Goal: Book appointment/travel/reservation

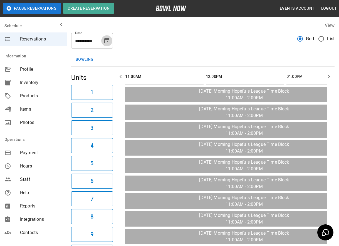
click at [106, 44] on icon "Choose date, selected date is Oct 13, 2025" at bounding box center [106, 40] width 7 height 7
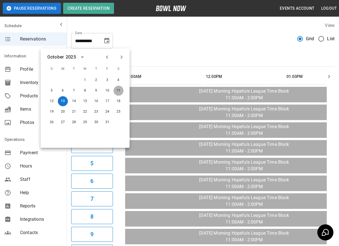
drag, startPoint x: 118, startPoint y: 89, endPoint x: 342, endPoint y: 64, distance: 225.7
click at [119, 89] on button "11" at bounding box center [118, 91] width 10 height 10
type input "**********"
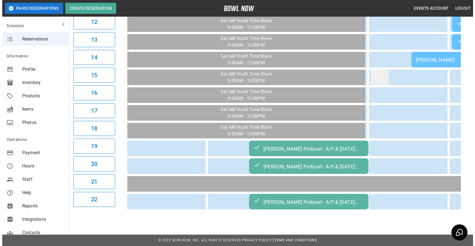
scroll to position [270, 0]
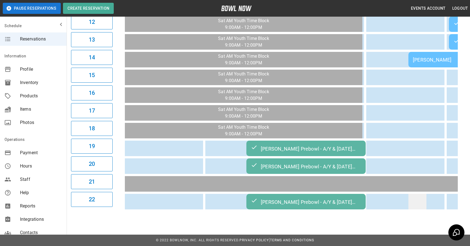
click at [342, 210] on td "sticky table" at bounding box center [418, 202] width 18 height 16
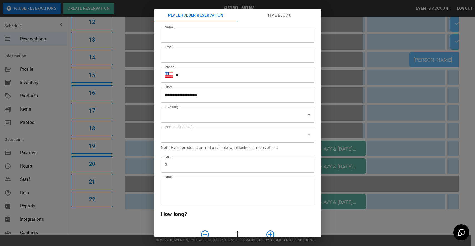
type input "**********"
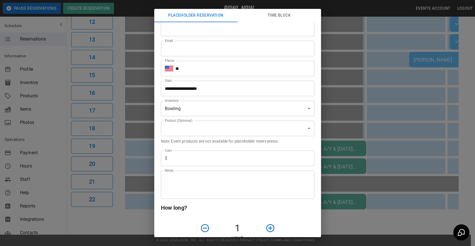
scroll to position [0, 0]
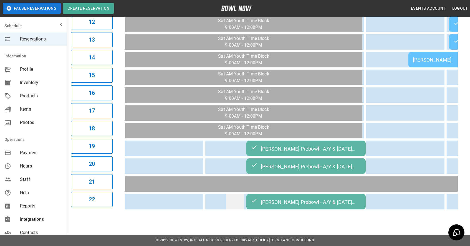
click at [240, 210] on td "sticky table" at bounding box center [235, 202] width 18 height 16
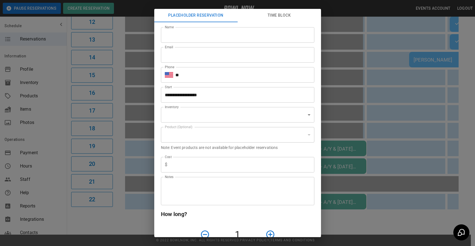
type input "**********"
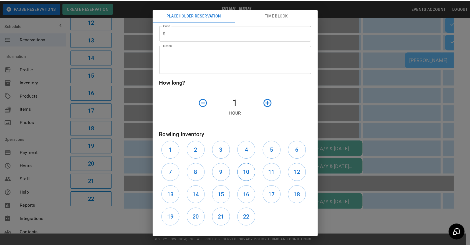
scroll to position [157, 0]
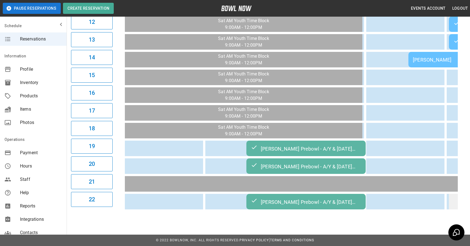
click at [342, 210] on td "sticky table" at bounding box center [458, 202] width 18 height 16
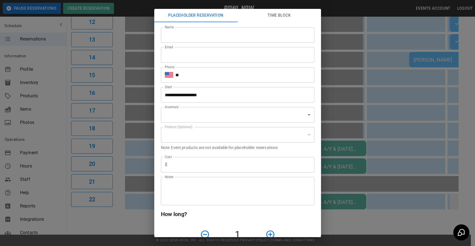
type input "**********"
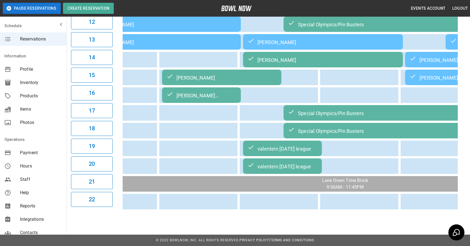
scroll to position [0, 0]
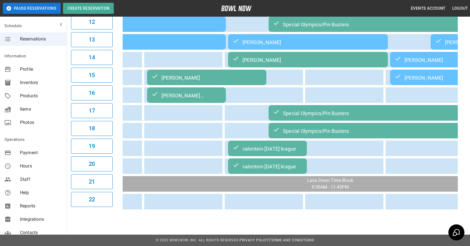
click at [283, 152] on div "valentein [DATE] league" at bounding box center [268, 148] width 70 height 7
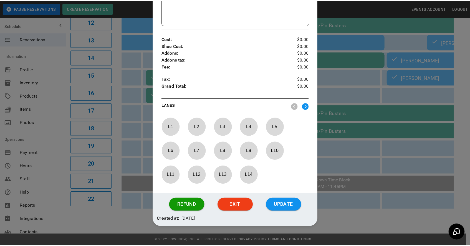
scroll to position [198, 0]
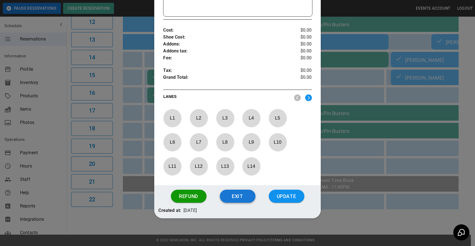
click at [241, 200] on button "Exit" at bounding box center [238, 196] width 36 height 13
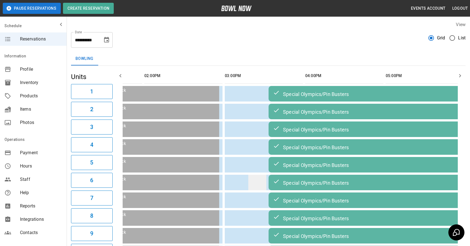
scroll to position [0, 0]
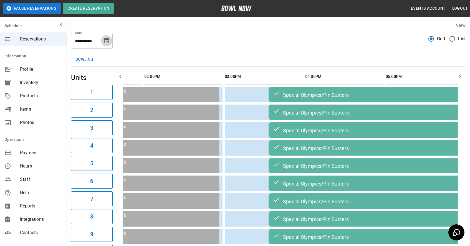
click at [107, 41] on icon "Choose date, selected date is Oct 11, 2025" at bounding box center [106, 41] width 5 height 6
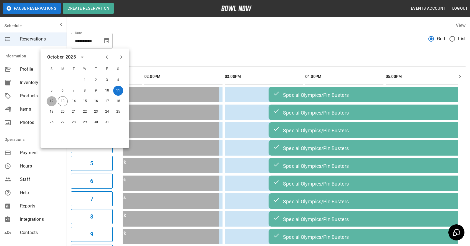
click at [53, 100] on button "12" at bounding box center [52, 101] width 10 height 10
type input "**********"
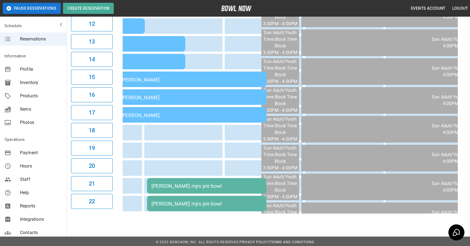
scroll to position [270, 0]
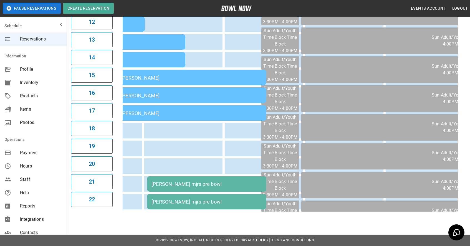
click at [129, 211] on table "[PERSON_NAME] [PERSON_NAME] [PERSON_NAME] [PERSON_NAME] [PERSON_NAME] [PERSON_N…" at bounding box center [226, 6] width 975 height 411
click at [127, 210] on table "[PERSON_NAME] [PERSON_NAME] [PERSON_NAME] [PERSON_NAME] [PERSON_NAME] [PERSON_N…" at bounding box center [226, 6] width 975 height 411
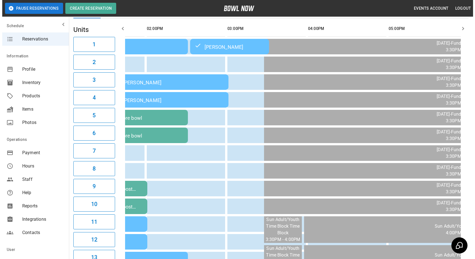
scroll to position [257, 0]
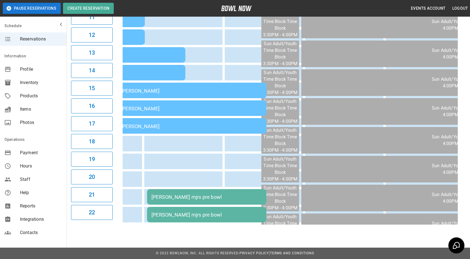
drag, startPoint x: 128, startPoint y: 224, endPoint x: 125, endPoint y: 223, distance: 3.3
click at [127, 224] on table "[PERSON_NAME] [PERSON_NAME] [PERSON_NAME] [PERSON_NAME] [PERSON_NAME] [PERSON_N…" at bounding box center [226, 19] width 975 height 411
click at [127, 223] on table "[PERSON_NAME] [PERSON_NAME] [PERSON_NAME] [PERSON_NAME] [PERSON_NAME] [PERSON_N…" at bounding box center [226, 19] width 975 height 411
click at [182, 213] on div "[PERSON_NAME] mjrs pre bowl" at bounding box center [207, 215] width 111 height 6
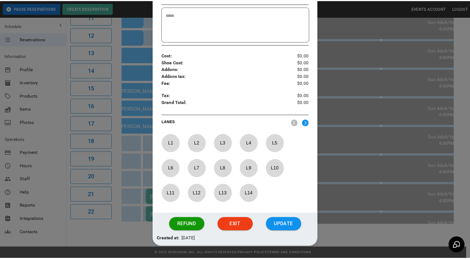
scroll to position [176, 0]
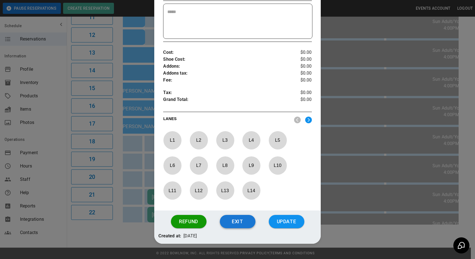
click at [226, 222] on button "Exit" at bounding box center [238, 221] width 36 height 13
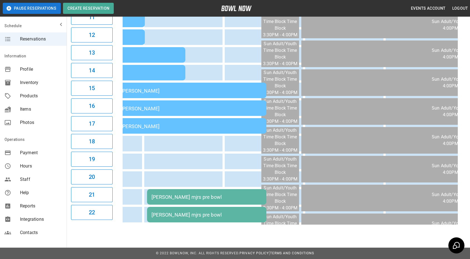
click at [125, 223] on table "[PERSON_NAME] [PERSON_NAME] [PERSON_NAME] [PERSON_NAME] [PERSON_NAME] [PERSON_N…" at bounding box center [226, 19] width 975 height 411
click at [126, 222] on table "[PERSON_NAME] [PERSON_NAME] [PERSON_NAME] [PERSON_NAME] [PERSON_NAME] [PERSON_N…" at bounding box center [226, 19] width 975 height 411
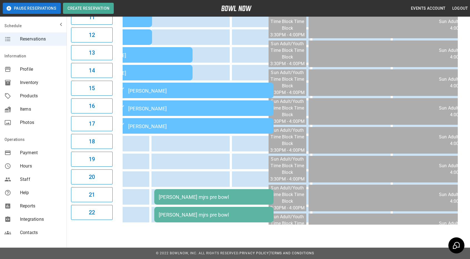
click at [129, 222] on table "[PERSON_NAME] [PERSON_NAME] [PERSON_NAME] [PERSON_NAME] [PERSON_NAME] [PERSON_N…" at bounding box center [234, 19] width 975 height 411
click at [126, 222] on table "[PERSON_NAME] [PERSON_NAME] [PERSON_NAME] [PERSON_NAME] [PERSON_NAME] [PERSON_N…" at bounding box center [234, 19] width 975 height 411
click at [125, 223] on table "[PERSON_NAME] [PERSON_NAME] [PERSON_NAME] [PERSON_NAME] [PERSON_NAME] [PERSON_N…" at bounding box center [234, 19] width 975 height 411
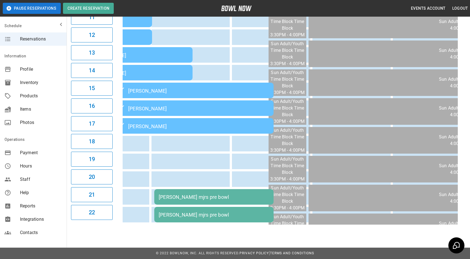
click at [130, 224] on table "[PERSON_NAME] [PERSON_NAME] [PERSON_NAME] [PERSON_NAME] [PERSON_NAME] [PERSON_N…" at bounding box center [234, 19] width 975 height 411
drag, startPoint x: 226, startPoint y: 132, endPoint x: 225, endPoint y: 148, distance: 15.6
click at [222, 144] on tbody "[PERSON_NAME] [PERSON_NAME] [PERSON_NAME] [PERSON_NAME] [PERSON_NAME] [PERSON_N…" at bounding box center [234, 28] width 971 height 389
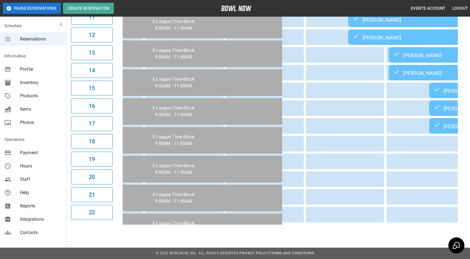
scroll to position [0, 0]
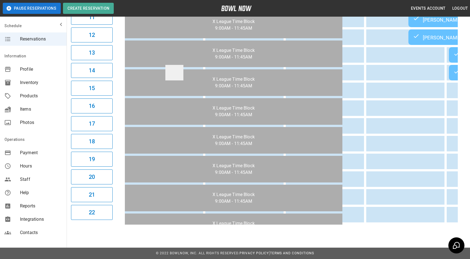
drag, startPoint x: 230, startPoint y: 143, endPoint x: 171, endPoint y: 66, distance: 97.0
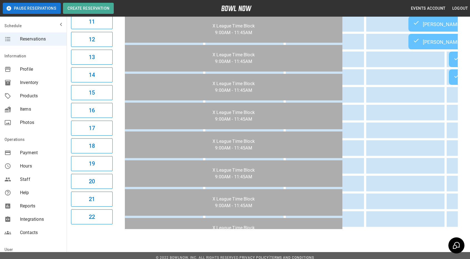
scroll to position [257, 0]
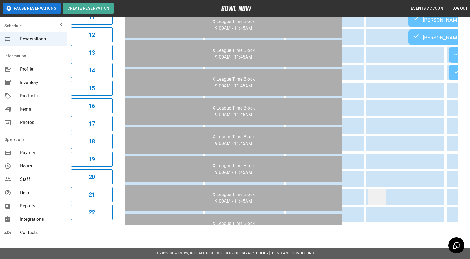
drag, startPoint x: 405, startPoint y: 198, endPoint x: 371, endPoint y: 196, distance: 34.0
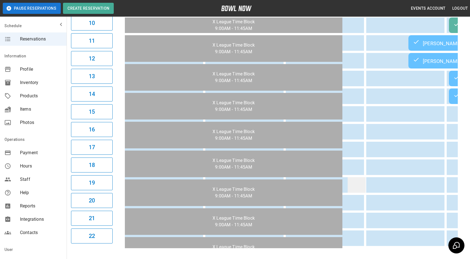
drag, startPoint x: 372, startPoint y: 195, endPoint x: 359, endPoint y: 193, distance: 14.0
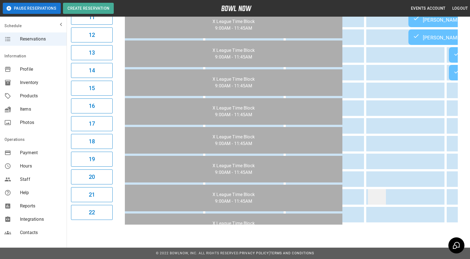
drag, startPoint x: 397, startPoint y: 154, endPoint x: 369, endPoint y: 194, distance: 48.5
drag, startPoint x: 454, startPoint y: 223, endPoint x: 449, endPoint y: 212, distance: 11.8
drag, startPoint x: 387, startPoint y: 113, endPoint x: 401, endPoint y: 106, distance: 15.5
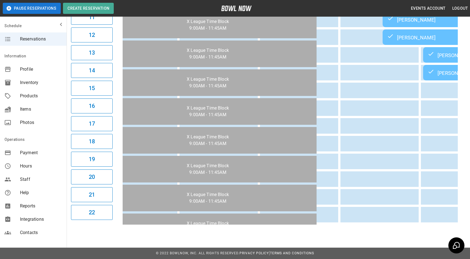
scroll to position [0, 48]
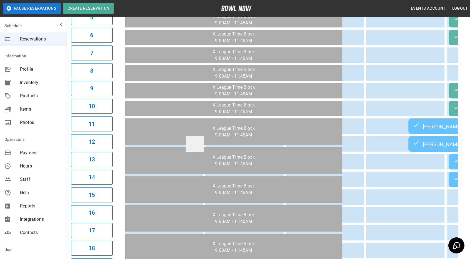
drag, startPoint x: 196, startPoint y: 146, endPoint x: 152, endPoint y: 112, distance: 55.7
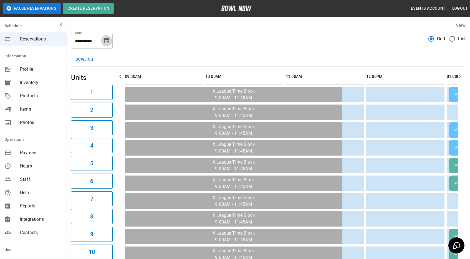
drag, startPoint x: 107, startPoint y: 40, endPoint x: 112, endPoint y: 48, distance: 9.4
click at [107, 40] on icon "Choose date, selected date is Oct 12, 2025" at bounding box center [106, 40] width 7 height 7
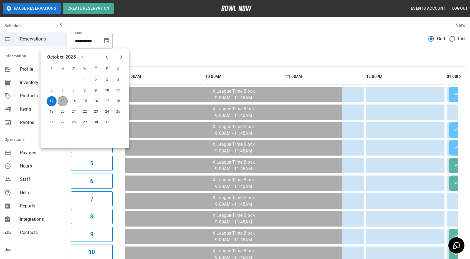
click at [66, 102] on button "13" at bounding box center [63, 101] width 10 height 10
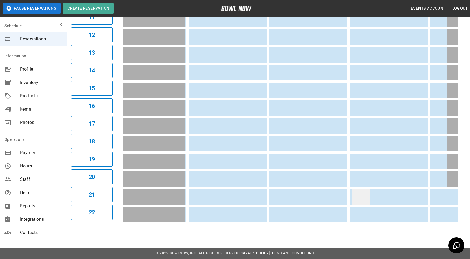
drag, startPoint x: 347, startPoint y: 188, endPoint x: 355, endPoint y: 186, distance: 8.0
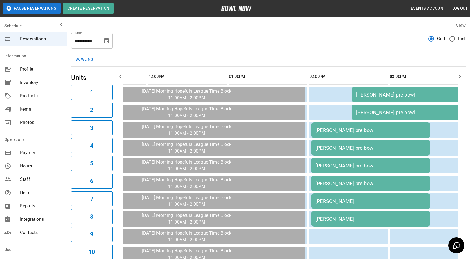
click at [105, 44] on button "Choose date, selected date is Oct 13, 2025" at bounding box center [106, 40] width 11 height 11
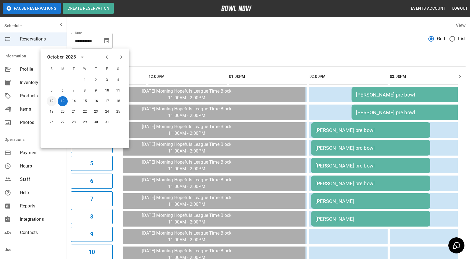
drag, startPoint x: 52, startPoint y: 101, endPoint x: 27, endPoint y: 90, distance: 26.9
click at [52, 101] on button "12" at bounding box center [52, 101] width 10 height 10
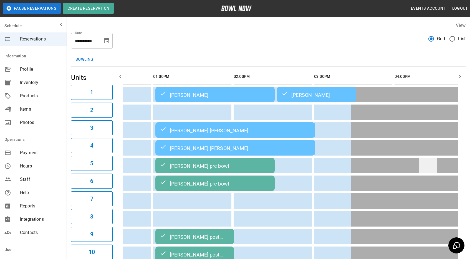
scroll to position [0, 364]
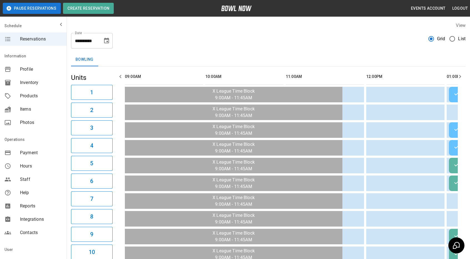
click at [104, 41] on icon "Choose date, selected date is Oct 12, 2025" at bounding box center [106, 40] width 7 height 7
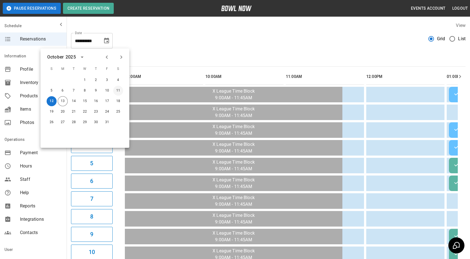
click at [121, 94] on button "11" at bounding box center [118, 91] width 10 height 10
type input "**********"
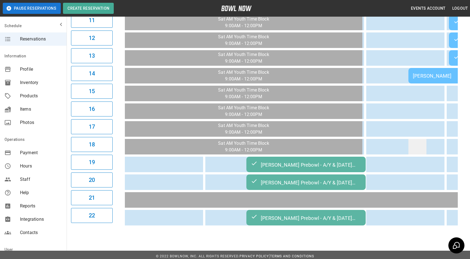
scroll to position [0, 7]
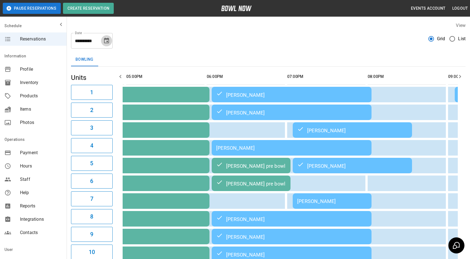
click at [107, 42] on icon "Choose date, selected date is Oct 11, 2025" at bounding box center [106, 41] width 5 height 6
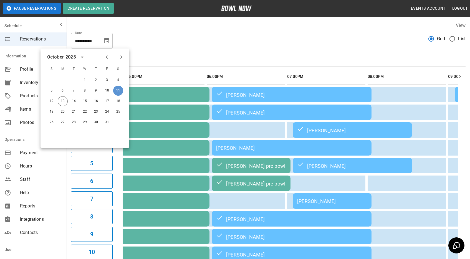
click at [118, 89] on button "11" at bounding box center [118, 91] width 10 height 10
click at [172, 44] on div "**********" at bounding box center [268, 39] width 395 height 20
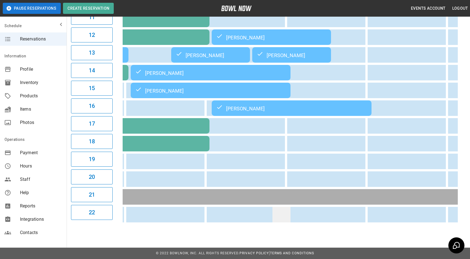
drag, startPoint x: 322, startPoint y: 224, endPoint x: 282, endPoint y: 224, distance: 40.3
click at [282, 223] on tr "[PERSON_NAME] Prebowl - A/Y & [DATE] Funday" at bounding box center [89, 215] width 1214 height 16
drag, startPoint x: 335, startPoint y: 237, endPoint x: 317, endPoint y: 232, distance: 18.0
click at [334, 236] on div "**********" at bounding box center [235, 3] width 470 height 512
click at [267, 222] on td "sticky table" at bounding box center [261, 215] width 18 height 16
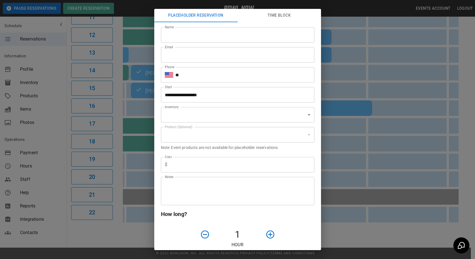
type input "**********"
drag, startPoint x: 361, startPoint y: 53, endPoint x: 369, endPoint y: 60, distance: 10.3
click at [342, 54] on div "**********" at bounding box center [237, 129] width 475 height 259
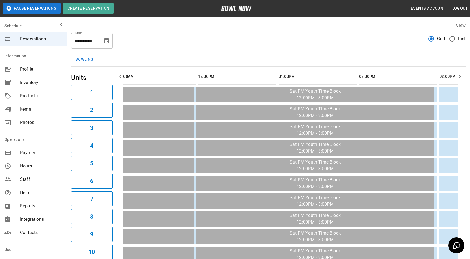
click at [272, 46] on div "**********" at bounding box center [268, 39] width 395 height 20
